Goal: Transaction & Acquisition: Purchase product/service

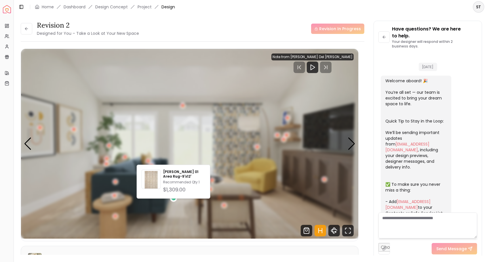
scroll to position [665, 0]
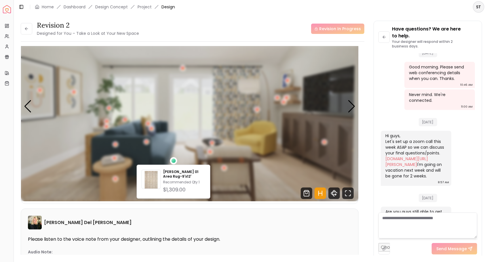
click at [221, 113] on img "1 / 5" at bounding box center [189, 107] width 337 height 190
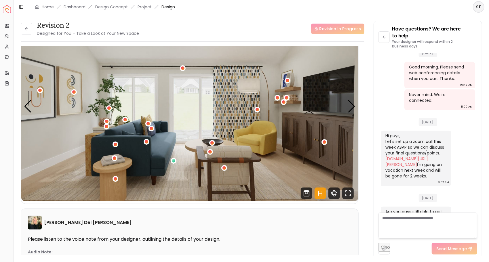
click at [146, 141] on div "1 / 5" at bounding box center [146, 141] width 3 height 3
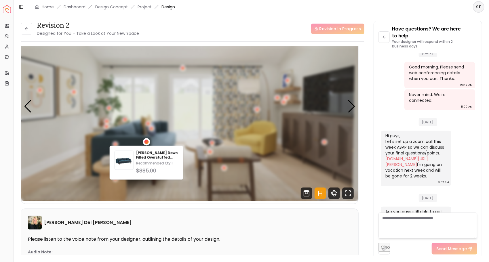
click at [187, 116] on img "1 / 5" at bounding box center [189, 107] width 337 height 190
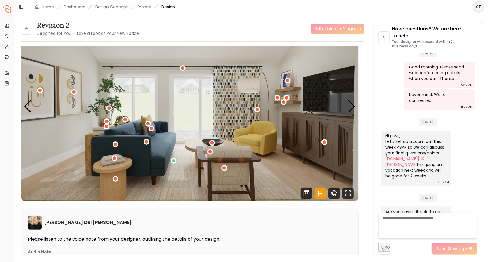
click at [224, 168] on div "1 / 5" at bounding box center [223, 167] width 3 height 3
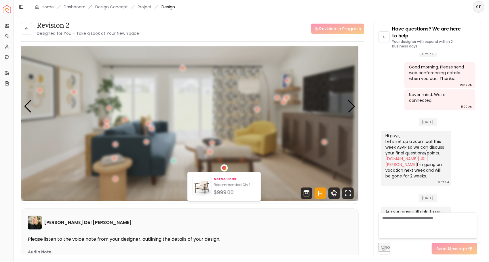
click at [238, 193] on div "$999.00" at bounding box center [235, 192] width 42 height 8
click at [292, 159] on img "1 / 5" at bounding box center [189, 107] width 337 height 190
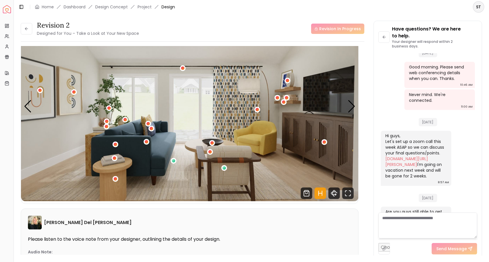
click at [256, 109] on div "1 / 5" at bounding box center [256, 109] width 3 height 3
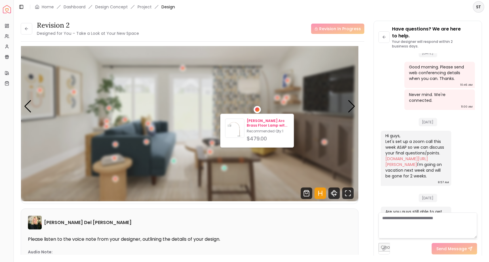
click at [278, 140] on div "$479.00" at bounding box center [267, 139] width 42 height 8
click at [286, 169] on img "1 / 5" at bounding box center [189, 107] width 337 height 190
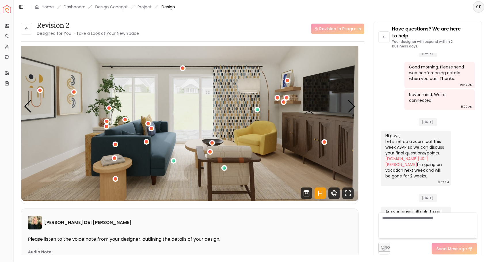
click at [183, 68] on div "1 / 5" at bounding box center [182, 67] width 3 height 3
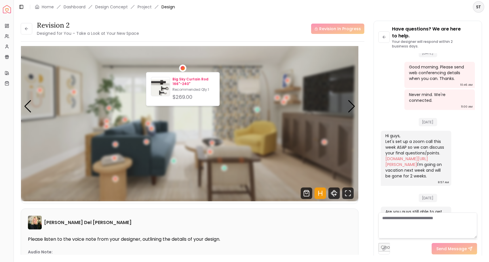
click at [202, 93] on div "$269.00" at bounding box center [193, 97] width 42 height 8
click at [363, 152] on div "Revision 2 Designed for You – Take a Look at Your New Space Revision In Progres…" at bounding box center [192, 152] width 343 height 213
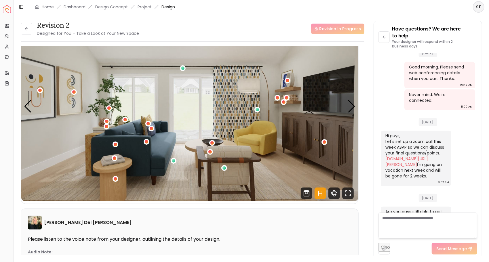
click at [283, 102] on div "1 / 5" at bounding box center [283, 101] width 3 height 3
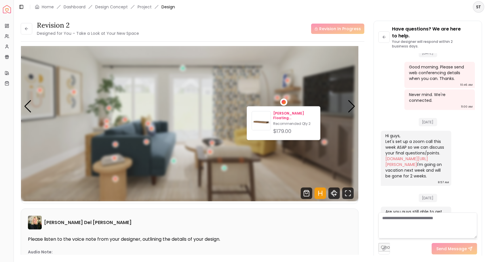
click at [294, 128] on div "$179.00" at bounding box center [294, 131] width 42 height 8
